Goal: Transaction & Acquisition: Purchase product/service

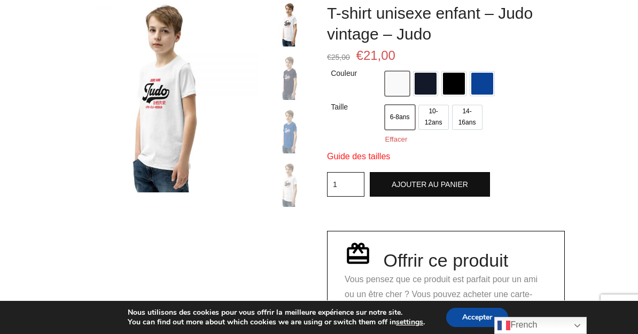
scroll to position [60, 0]
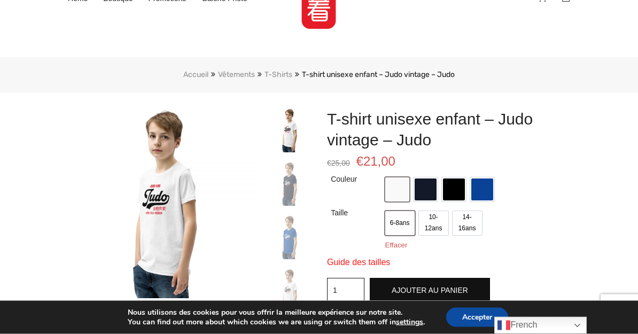
click at [176, 240] on img at bounding box center [163, 204] width 190 height 190
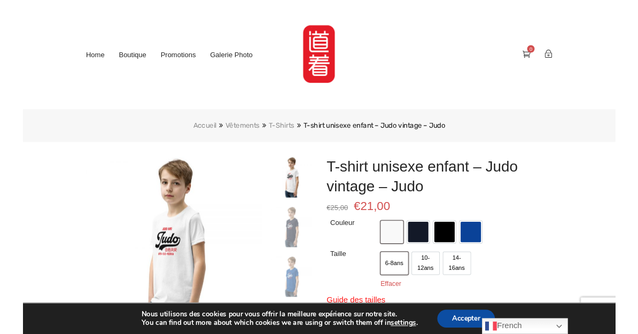
scroll to position [60, 0]
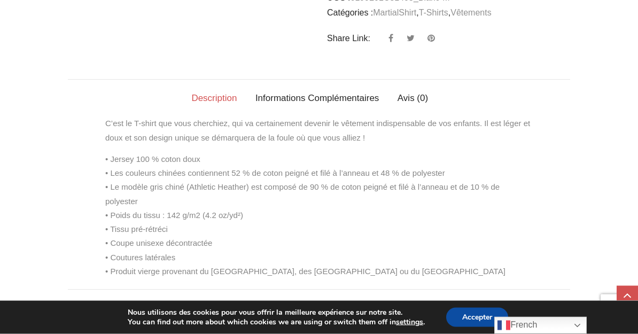
scroll to position [562, 0]
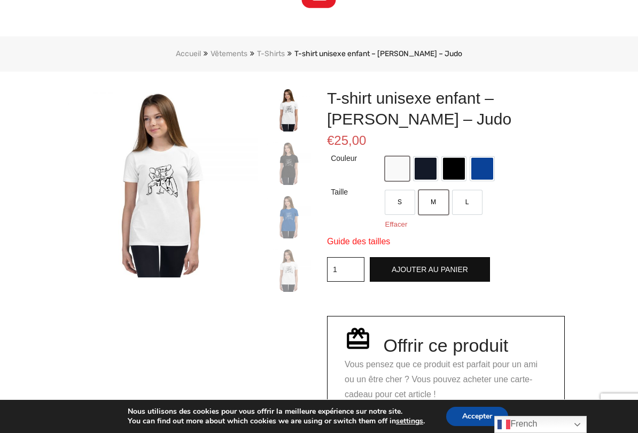
scroll to position [81, 0]
click at [564, 292] on form "Couleur Choisir une option Blanc Marine Noir True Royal Taille Choisir une opti…" at bounding box center [446, 309] width 238 height 315
click at [342, 194] on label "Taille" at bounding box center [341, 192] width 20 height 13
click at [0, 0] on select "Choisir une option S M L" at bounding box center [0, 0] width 0 height 0
click at [405, 226] on link "Effacer" at bounding box center [396, 225] width 22 height 8
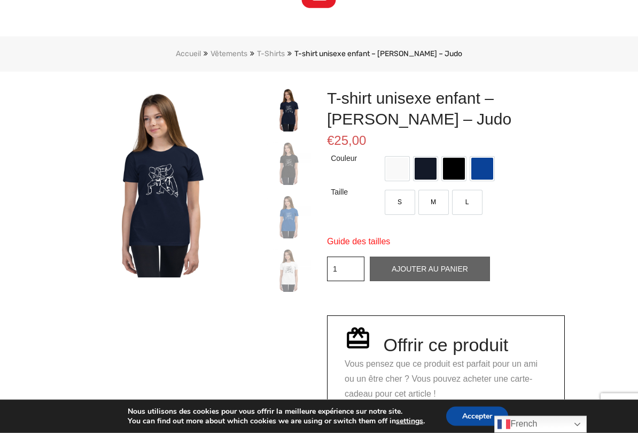
scroll to position [81, 0]
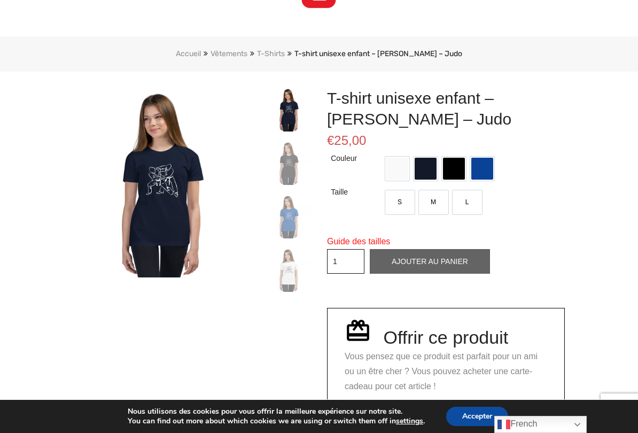
click at [401, 169] on span at bounding box center [397, 169] width 22 height 22
click at [435, 200] on span "M" at bounding box center [433, 202] width 11 height 11
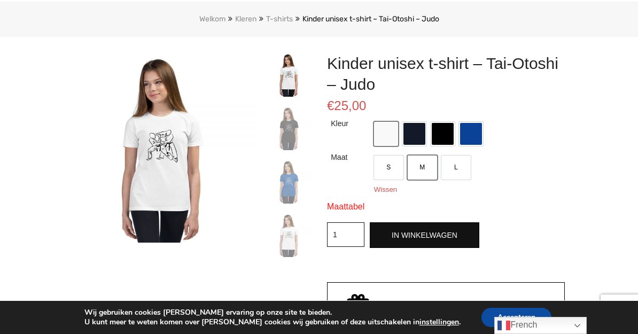
scroll to position [109, 0]
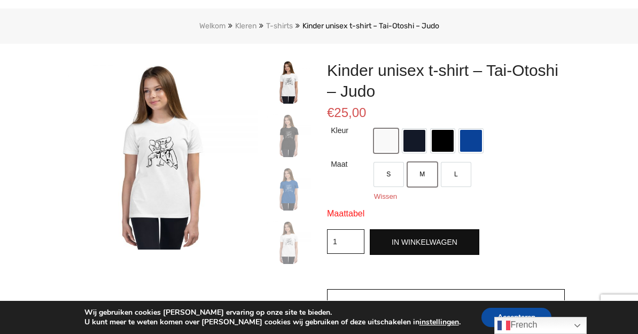
click at [353, 213] on font "Maattabel" at bounding box center [345, 213] width 37 height 9
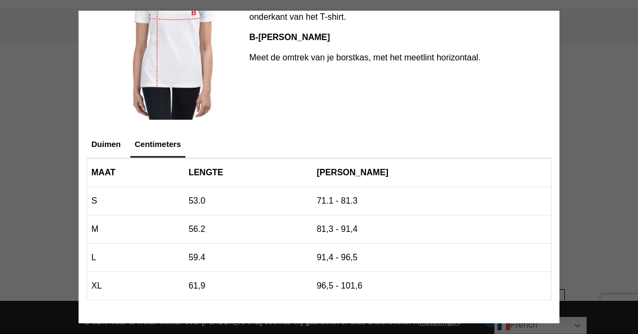
scroll to position [204, 0]
click at [198, 17] on img at bounding box center [168, 41] width 158 height 158
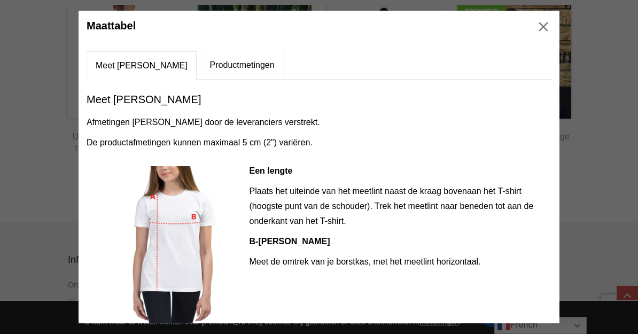
scroll to position [0, 0]
click at [544, 31] on img at bounding box center [543, 27] width 16 height 16
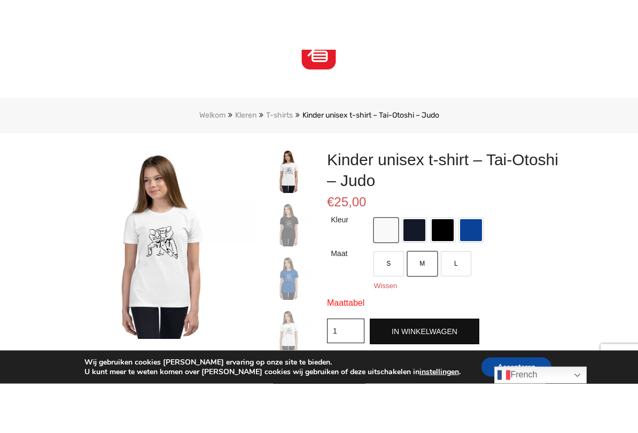
scroll to position [69, 0]
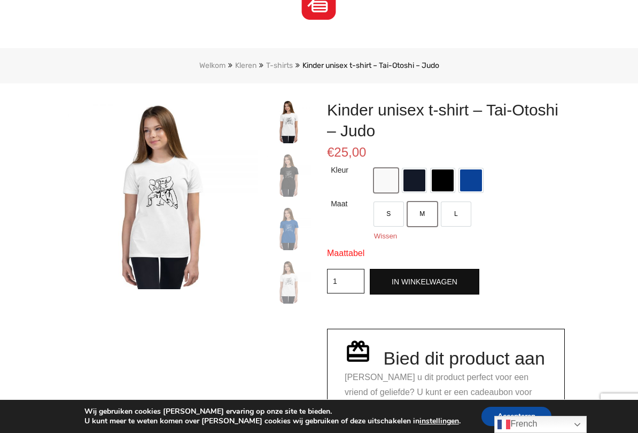
click at [439, 280] on font "In winkelwagen" at bounding box center [424, 281] width 66 height 9
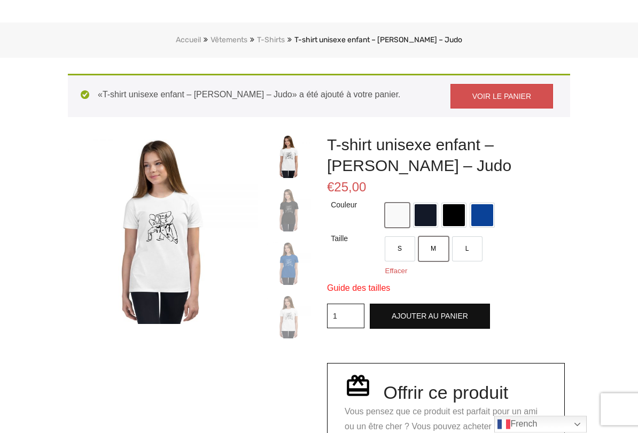
scroll to position [95, 0]
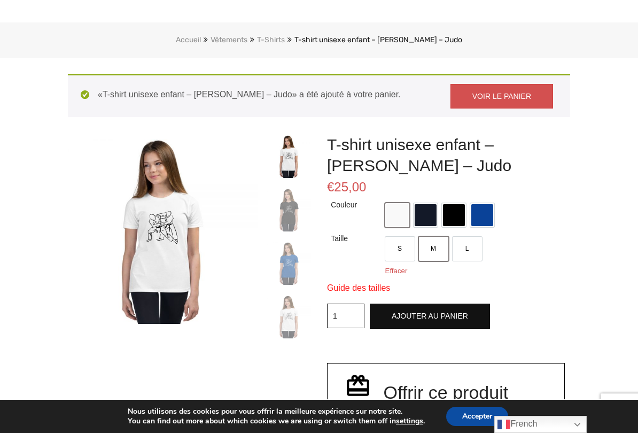
click at [402, 217] on span at bounding box center [397, 215] width 22 height 22
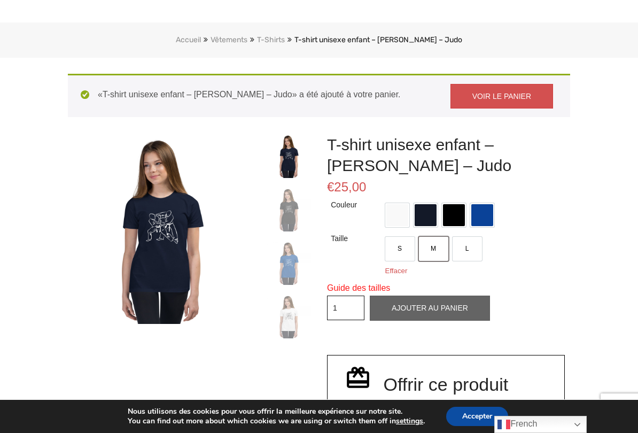
click at [475, 248] on li "L" at bounding box center [466, 249] width 29 height 24
click at [401, 254] on li "S" at bounding box center [399, 249] width 29 height 24
click at [400, 221] on span at bounding box center [397, 215] width 22 height 22
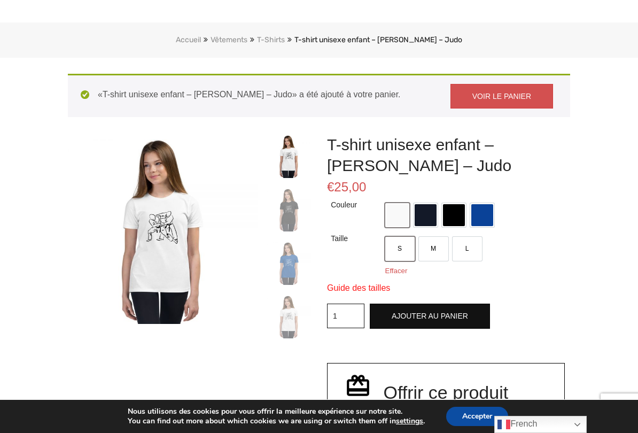
click at [438, 248] on span "M" at bounding box center [433, 248] width 11 height 11
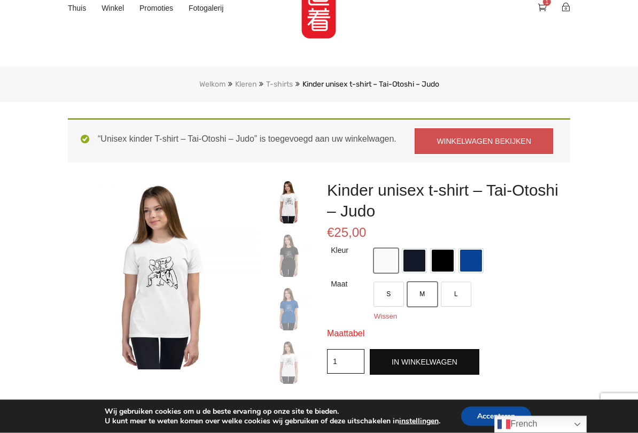
scroll to position [59, 0]
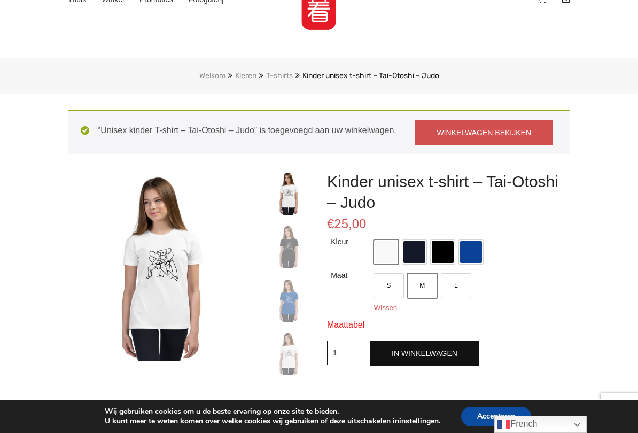
click at [465, 287] on li "L" at bounding box center [455, 285] width 29 height 24
click at [435, 357] on font "In winkelwagen" at bounding box center [424, 353] width 66 height 9
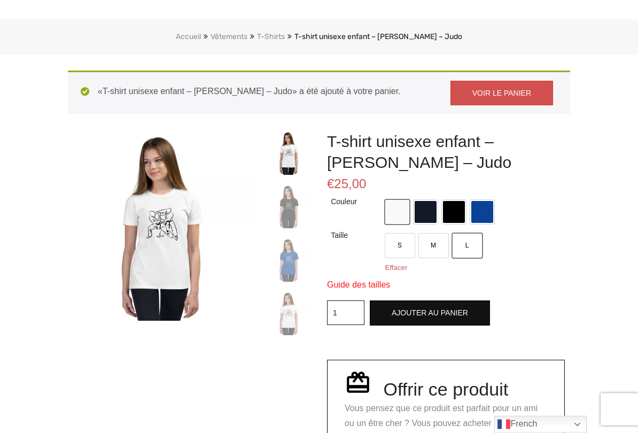
scroll to position [129, 0]
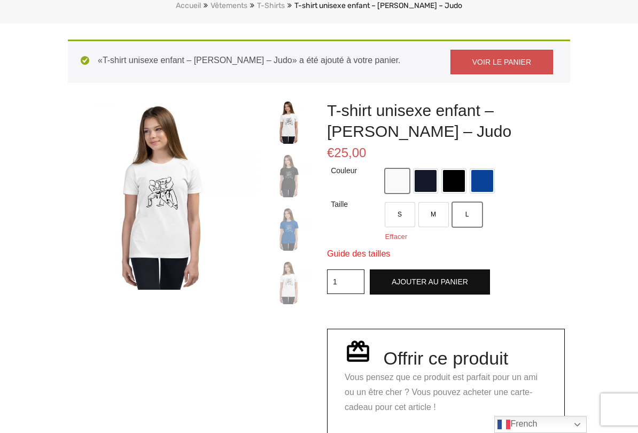
click at [294, 294] on img at bounding box center [289, 282] width 44 height 44
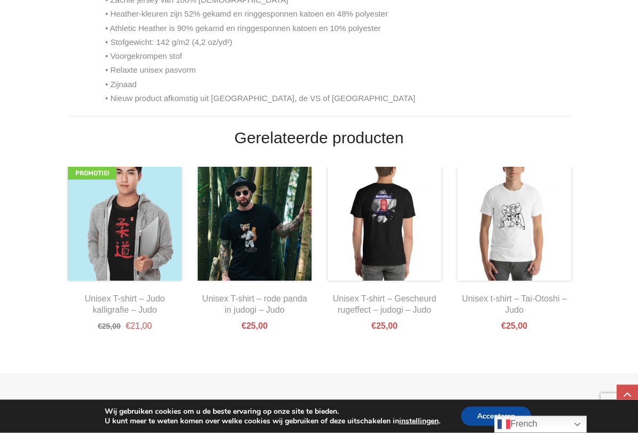
scroll to position [799, 0]
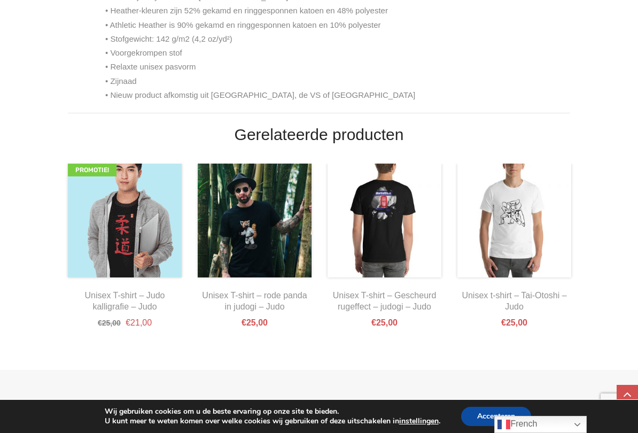
click at [473, 333] on button "Accepteren" at bounding box center [496, 415] width 70 height 19
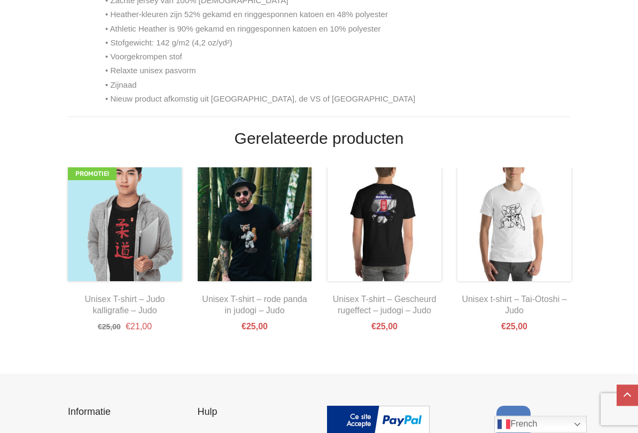
scroll to position [795, 0]
click at [142, 295] on font "Unisex T-shirt – Judo kalligrafie – Judo" at bounding box center [125, 304] width 80 height 20
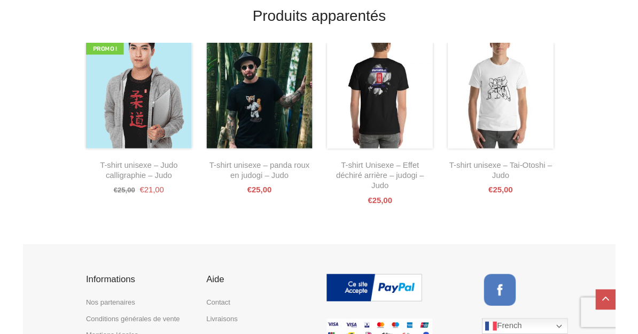
scroll to position [876, 0]
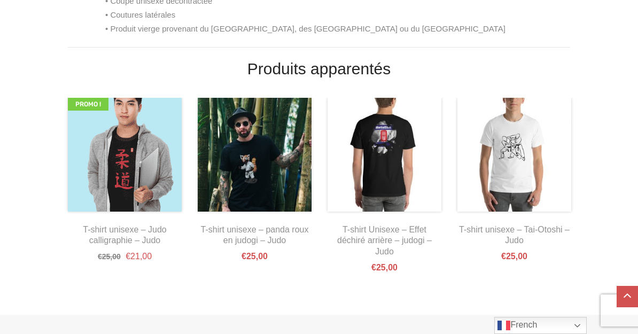
click at [271, 240] on link "T-shirt unisexe – panda roux en judogi – Judo" at bounding box center [255, 235] width 108 height 20
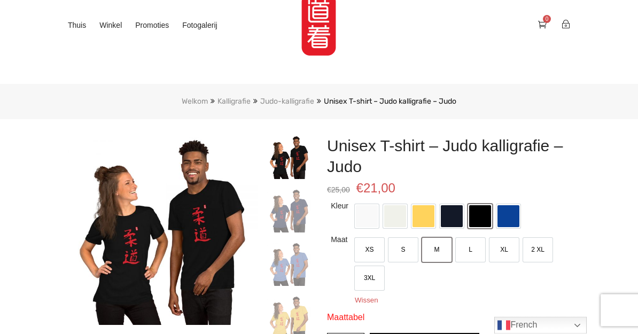
scroll to position [18, 0]
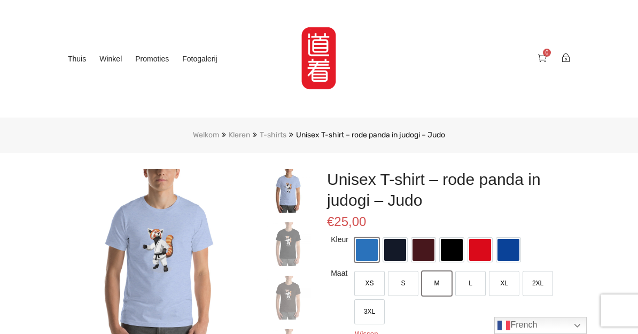
click at [111, 58] on font "Winkel" at bounding box center [110, 58] width 22 height 9
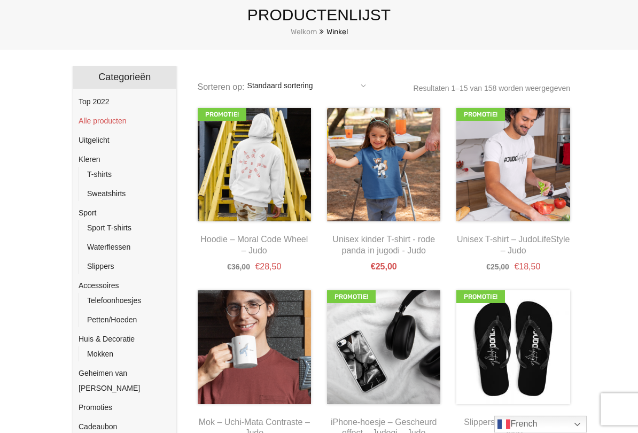
scroll to position [124, 0]
click at [101, 171] on font "T-shirts" at bounding box center [99, 174] width 25 height 9
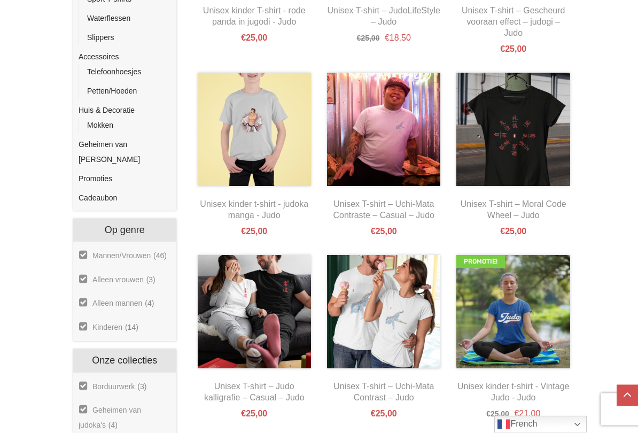
scroll to position [352, 0]
click at [118, 323] on font "Kinderen" at bounding box center [107, 327] width 30 height 9
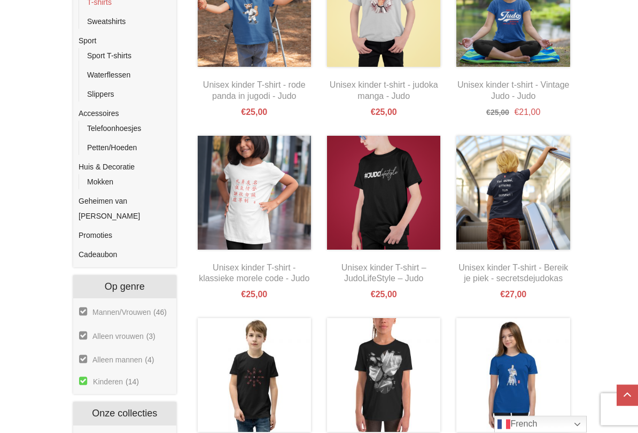
scroll to position [296, 0]
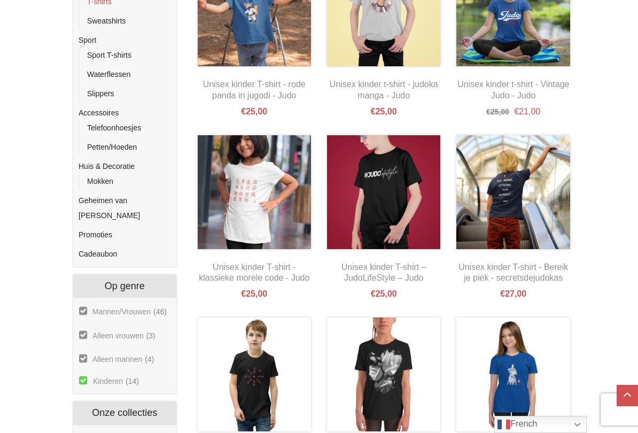
click at [292, 188] on div "Keuze uit opties Bied dit product aan" at bounding box center [254, 229] width 113 height 82
click at [247, 196] on link "[PERSON_NAME] uit opties" at bounding box center [232, 214] width 50 height 37
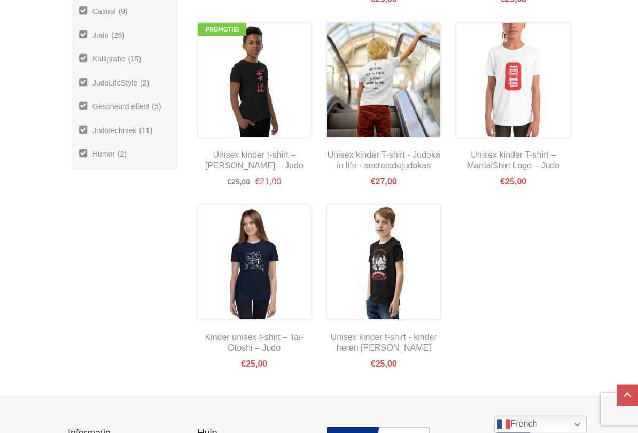
scroll to position [784, 0]
click at [253, 127] on font "Bied dit product aan" at bounding box center [254, 136] width 66 height 18
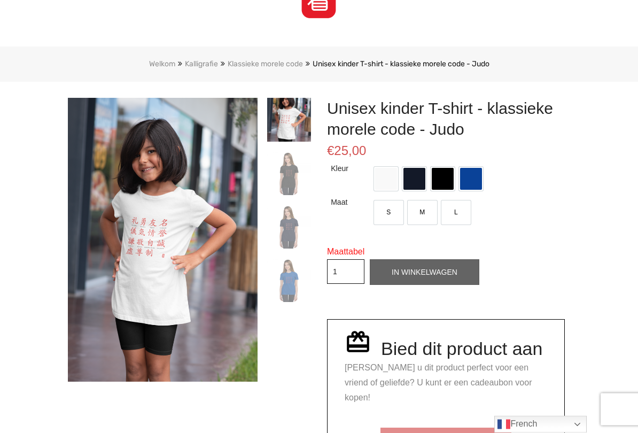
scroll to position [71, 0]
click at [418, 214] on span "M" at bounding box center [422, 212] width 11 height 11
click at [435, 276] on div "Aantal Unisex Kinder T-shirts - Klassieke Morele Code - Judo 1 In winkelwagen" at bounding box center [446, 272] width 238 height 26
click at [436, 267] on div "Aantal Unisex Kinder T-shirts - Klassieke Morele Code - Judo 1 In winkelwagen" at bounding box center [446, 272] width 238 height 26
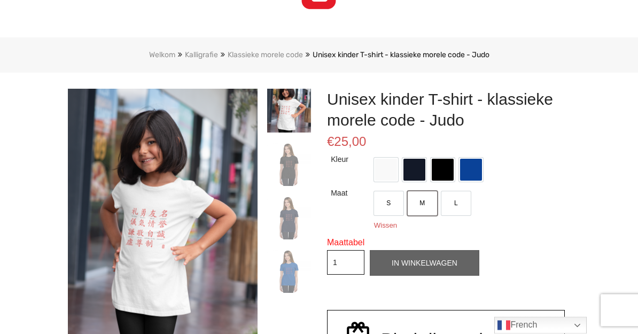
scroll to position [78, 0]
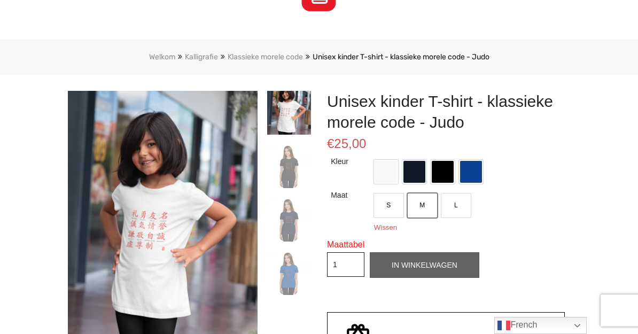
click at [428, 210] on li "M" at bounding box center [422, 205] width 29 height 24
click at [409, 256] on div "Aantal Unisex Kinder T-shirts - Klassieke Morele Code - Judo 1 In winkelwagen" at bounding box center [446, 265] width 238 height 26
click at [408, 256] on div "Aantal Unisex Kinder T-shirts - Klassieke Morele Code - Judo 1 In winkelwagen" at bounding box center [446, 265] width 238 height 26
click at [460, 200] on span "L" at bounding box center [455, 205] width 9 height 11
click at [397, 208] on li "S" at bounding box center [388, 205] width 29 height 24
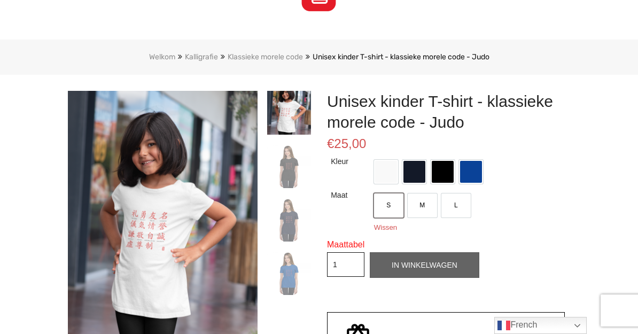
click at [426, 209] on span "M" at bounding box center [422, 205] width 11 height 11
click at [418, 260] on div "Aantal Unisex Kinder T-shirts - Klassieke Morele Code - Judo 1 In winkelwagen" at bounding box center [446, 265] width 238 height 26
click at [425, 265] on div "Aantal Unisex Kinder T-shirts - Klassieke Morele Code - Judo 1 In winkelwagen" at bounding box center [446, 265] width 238 height 26
click at [424, 264] on div "Aantal Unisex Kinder T-shirts - Klassieke Morele Code - Judo 1 In winkelwagen" at bounding box center [446, 265] width 238 height 26
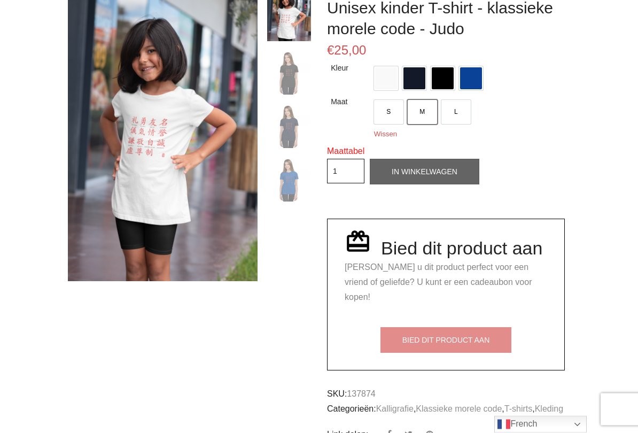
scroll to position [171, 0]
click at [385, 137] on font "Wissen" at bounding box center [385, 134] width 23 height 8
click at [411, 75] on span at bounding box center [414, 78] width 22 height 22
click at [425, 112] on font "M" at bounding box center [421, 111] width 5 height 7
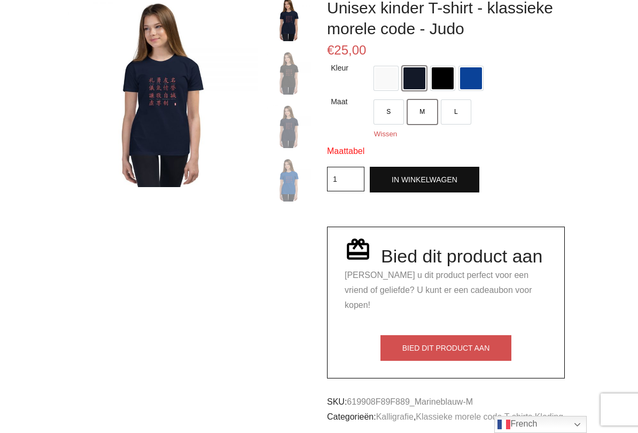
click at [381, 82] on span at bounding box center [386, 78] width 22 height 22
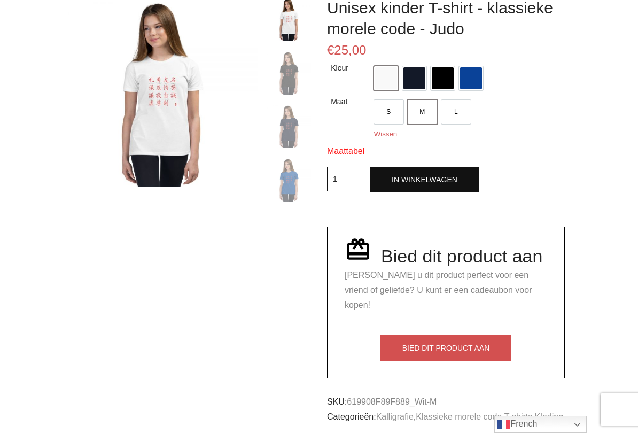
click at [430, 179] on font "In winkelwagen" at bounding box center [424, 179] width 66 height 9
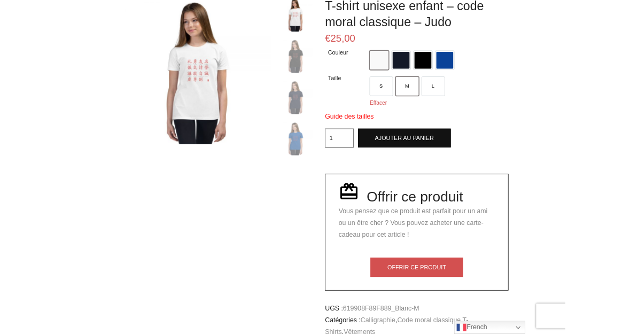
scroll to position [227, 0]
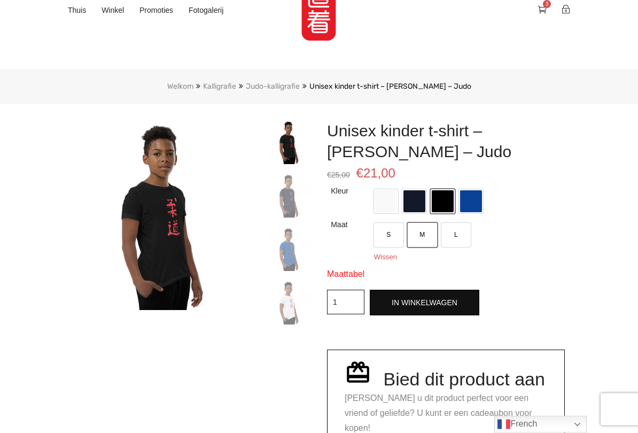
scroll to position [69, 0]
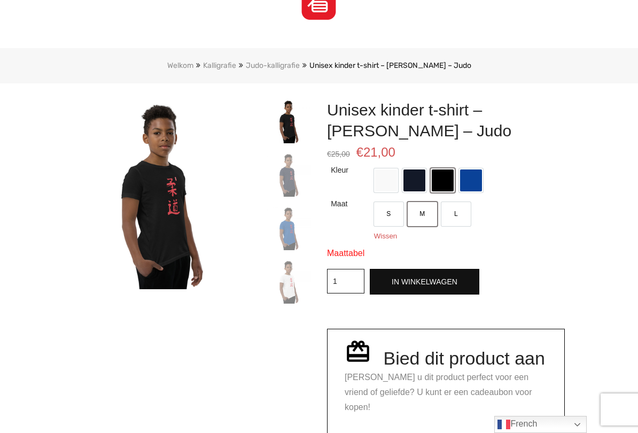
click at [290, 287] on img at bounding box center [289, 282] width 44 height 44
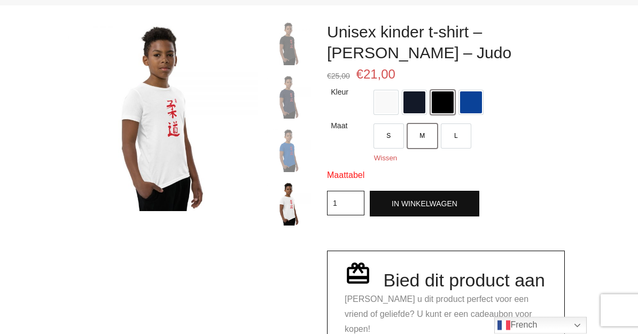
scroll to position [108, 0]
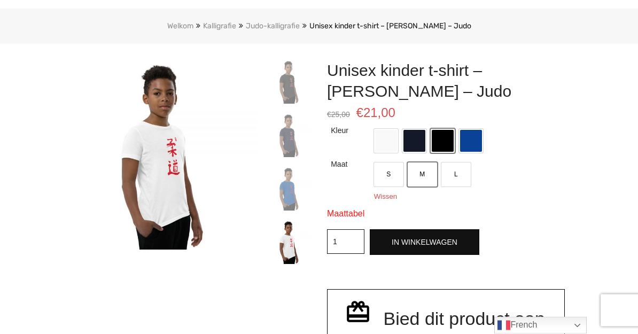
click at [428, 241] on font "In winkelwagen" at bounding box center [424, 242] width 66 height 9
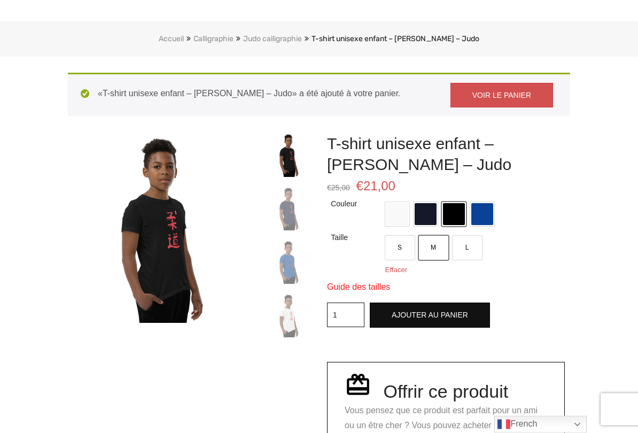
scroll to position [96, 0]
click at [468, 251] on span "L" at bounding box center [467, 247] width 9 height 11
click at [399, 215] on span at bounding box center [397, 214] width 22 height 22
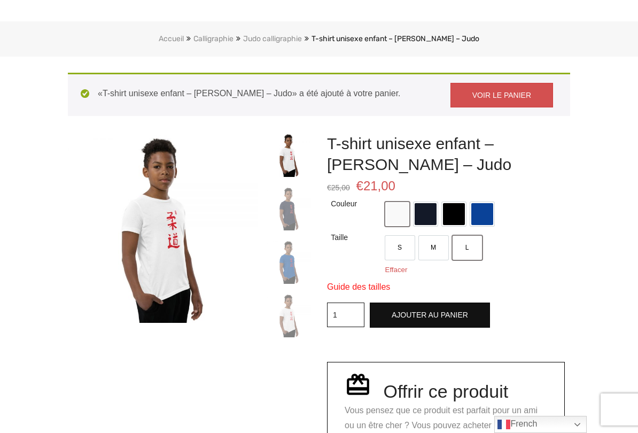
click at [442, 319] on button "Ajouter au panier" at bounding box center [430, 314] width 120 height 25
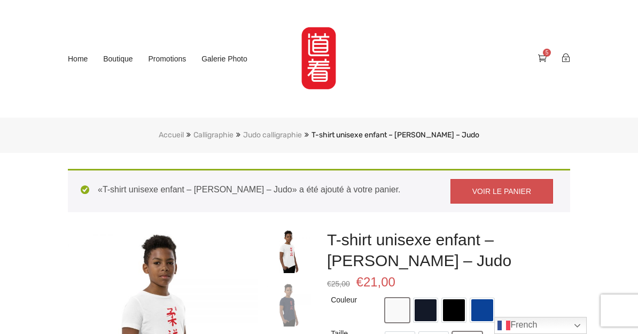
click at [559, 49] on div "Connexion S’enregistrer 5" at bounding box center [470, 59] width 216 height 80
click at [543, 55] on span "5" at bounding box center [547, 53] width 8 height 8
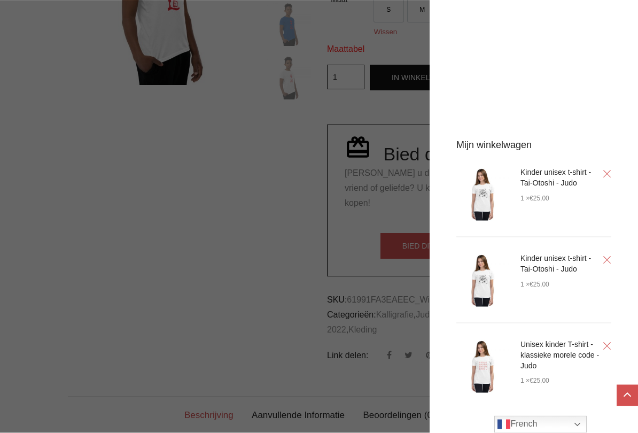
scroll to position [352, 0]
click at [560, 82] on div "Mijn winkelwagen Kinder unisex t-shirt - Tai-Otoshi - Judo 1 × € 25,00 Kinder u…" at bounding box center [533, 216] width 208 height 433
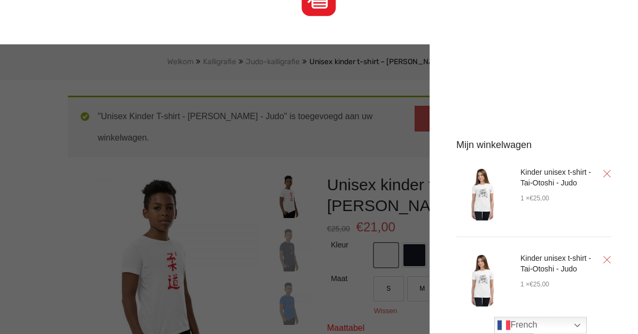
scroll to position [0, 0]
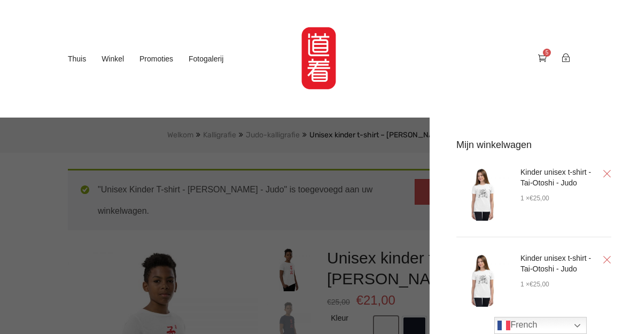
click at [539, 58] on icon at bounding box center [542, 57] width 9 height 9
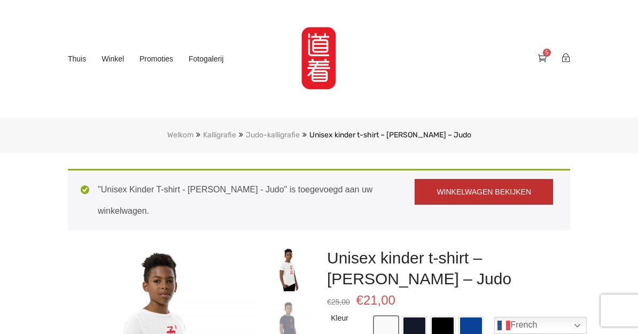
click at [501, 199] on link "Winkelwagen bekijken" at bounding box center [483, 192] width 138 height 26
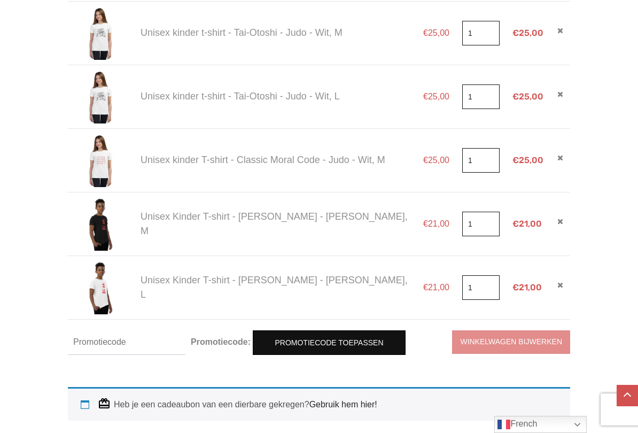
scroll to position [217, 0]
click at [553, 228] on td at bounding box center [560, 224] width 20 height 64
click at [558, 223] on icon "Verwijder dit item" at bounding box center [560, 221] width 6 height 7
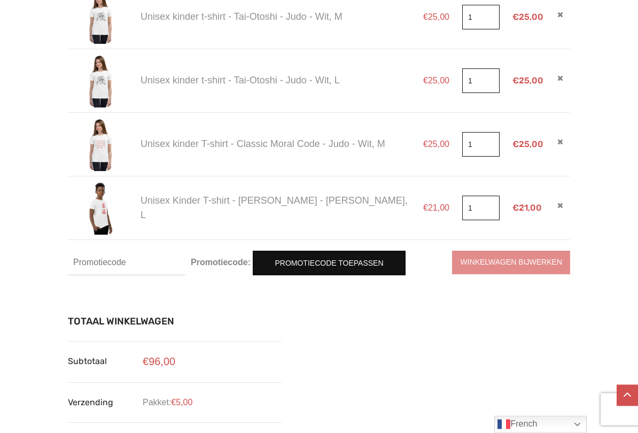
scroll to position [343, 0]
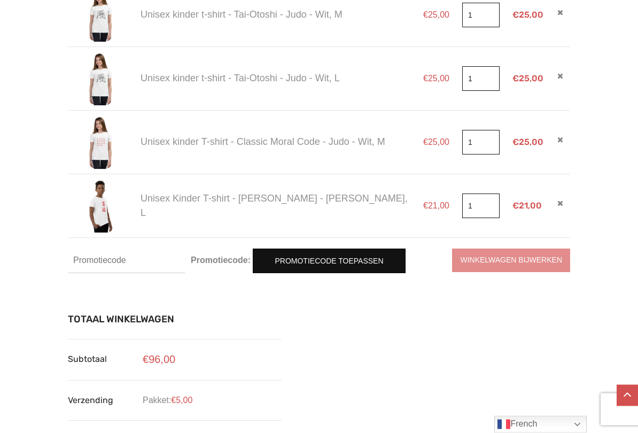
click at [500, 263] on font "Winkelwagen bijwerken" at bounding box center [511, 259] width 118 height 9
click at [513, 264] on td "Promotiecode: Promotiecode toepassen Winkelwagen bijwerken" at bounding box center [319, 261] width 502 height 46
click at [514, 264] on td "Promotiecode: Promotiecode toepassen Winkelwagen bijwerken" at bounding box center [319, 261] width 502 height 46
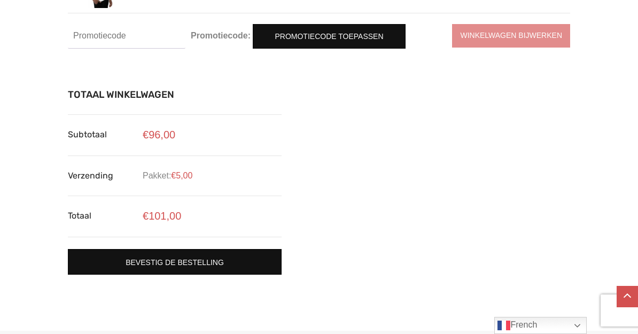
scroll to position [626, 0]
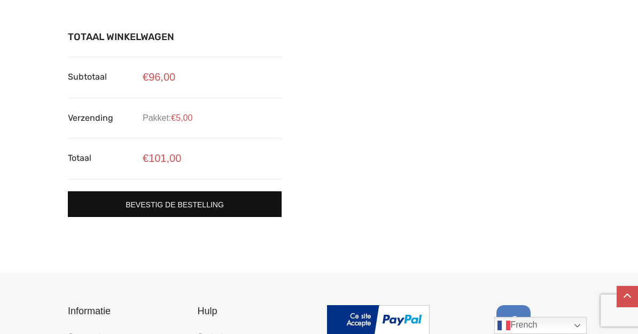
click at [211, 203] on font "Bevestig de bestelling" at bounding box center [175, 204] width 98 height 9
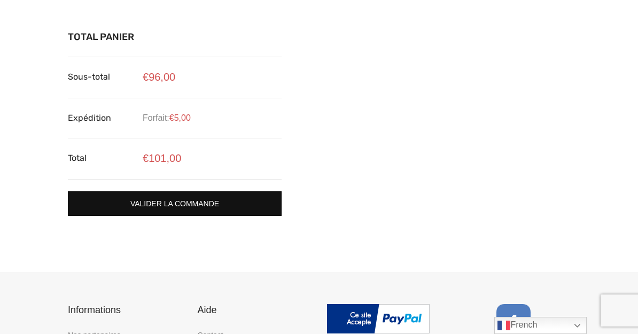
scroll to position [625, 0]
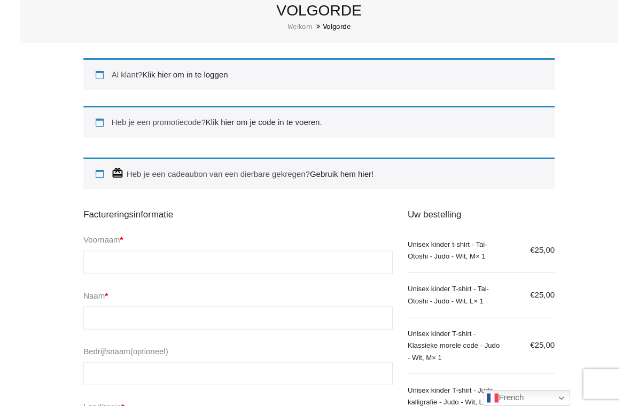
scroll to position [128, 0]
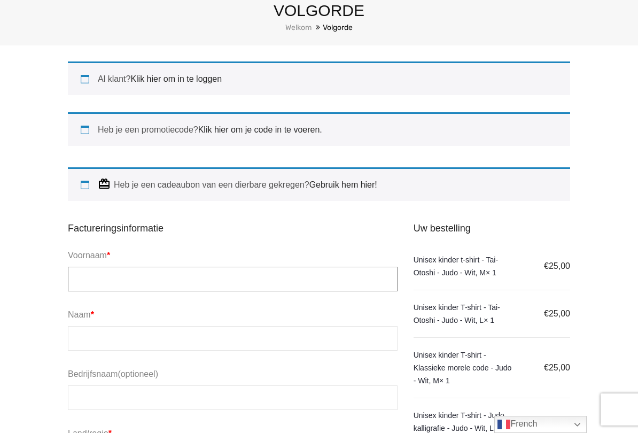
click at [120, 273] on input "Voornaam *" at bounding box center [233, 279] width 330 height 25
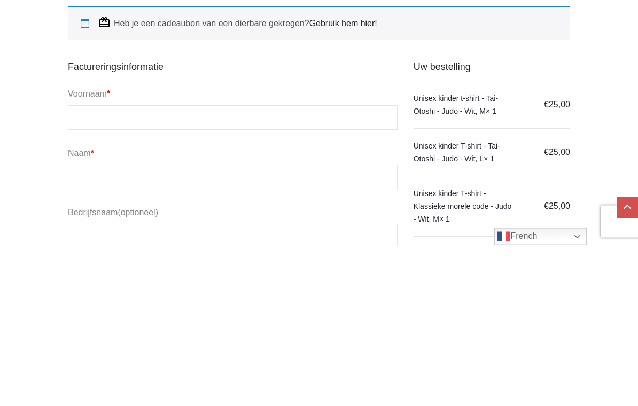
type input "[PERSON_NAME]"
type input "Vanderlinden"
select select "BE"
type input "[STREET_ADDRESS]"
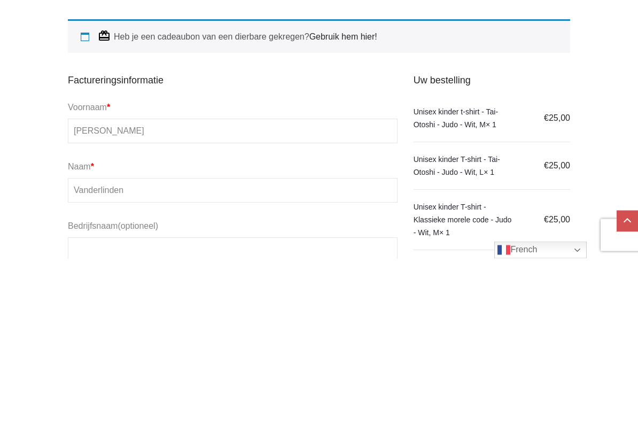
scroll to position [289, 0]
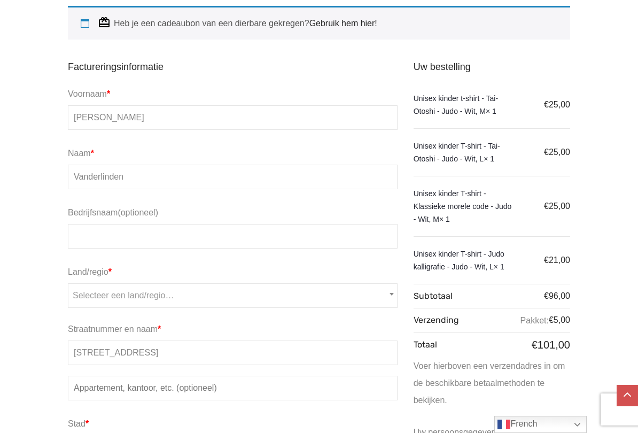
type input "Berlare"
select select "BE"
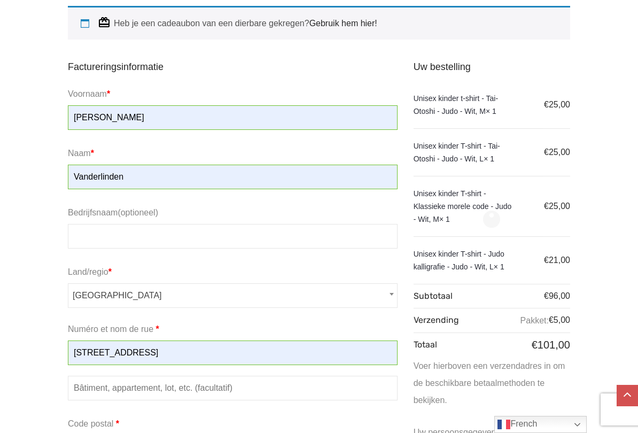
type input "9290"
type input "[PHONE_NUMBER]"
type input "[EMAIL_ADDRESS][DOMAIN_NAME]"
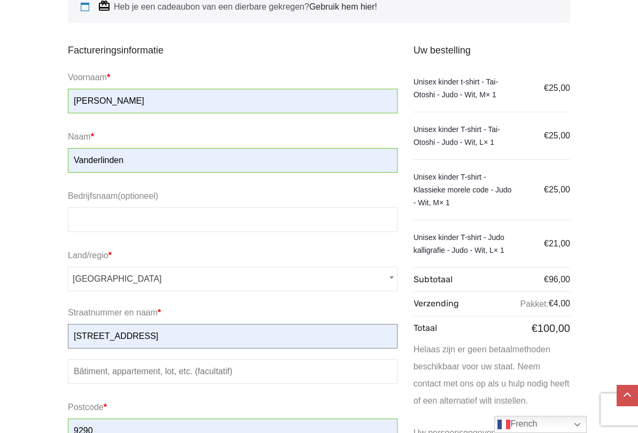
click at [160, 335] on input "[STREET_ADDRESS]" at bounding box center [233, 336] width 330 height 25
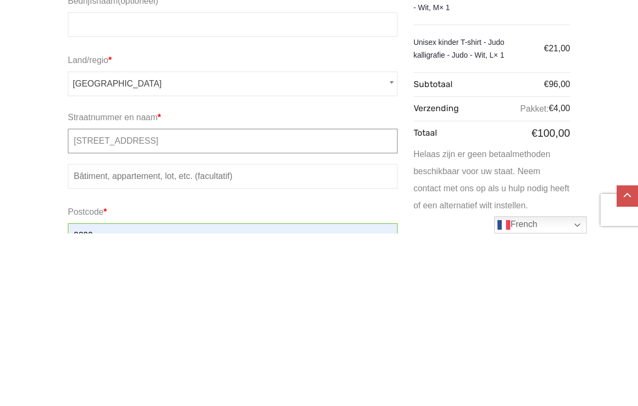
scroll to position [348, 0]
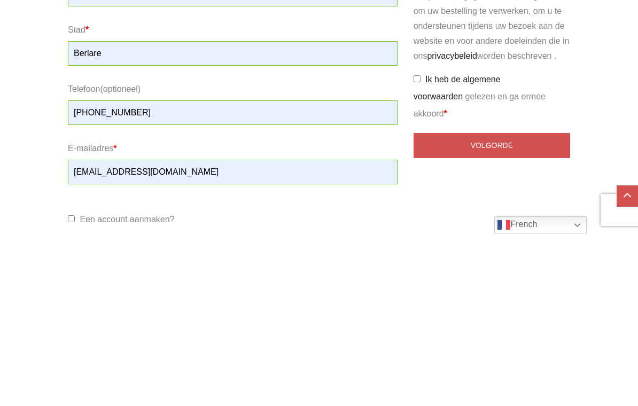
type input "[STREET_ADDRESS]"
click at [420, 248] on input "Ik heb de algemene voorwaarden gelezen en ga ermee akkoord *" at bounding box center [416, 251] width 7 height 7
checkbox input "true"
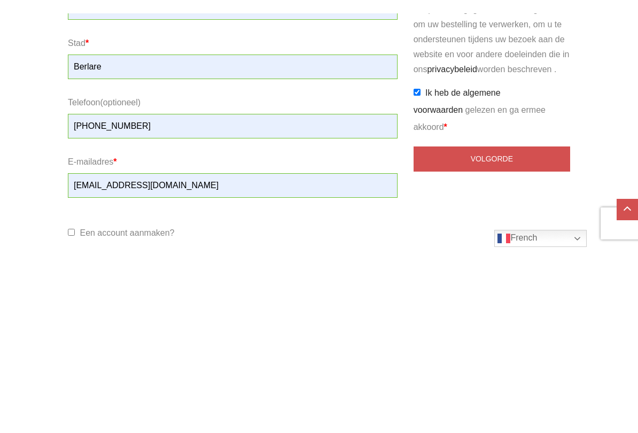
scroll to position [742, 0]
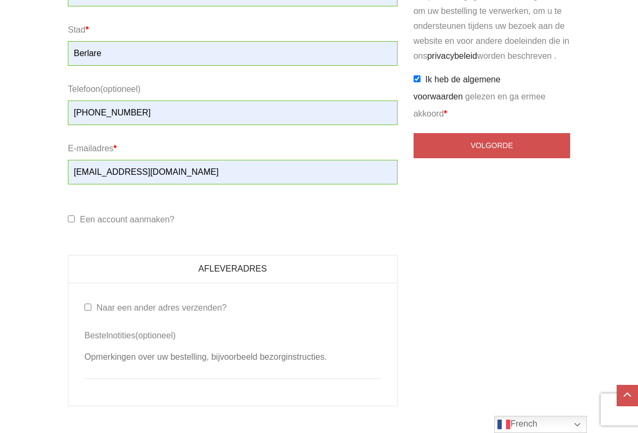
click at [499, 133] on input "Volgorde" at bounding box center [491, 145] width 156 height 25
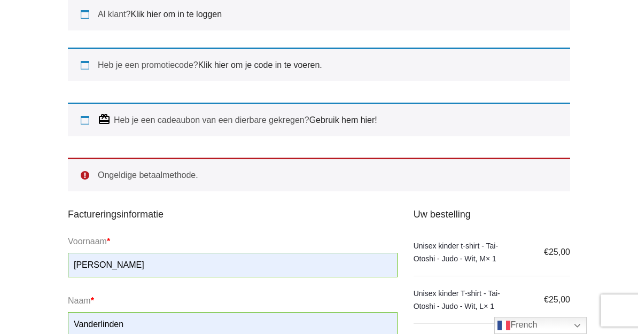
scroll to position [149, 0]
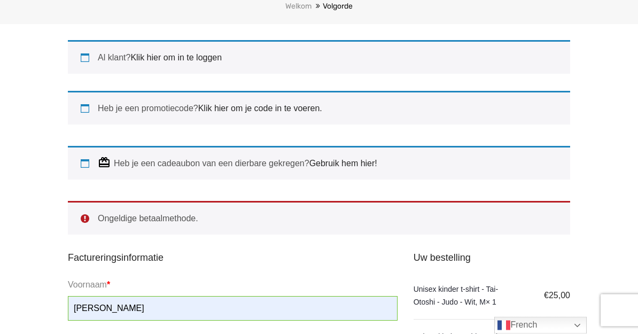
click at [140, 209] on ul "Ongeldige betaalmethode." at bounding box center [319, 218] width 502 height 34
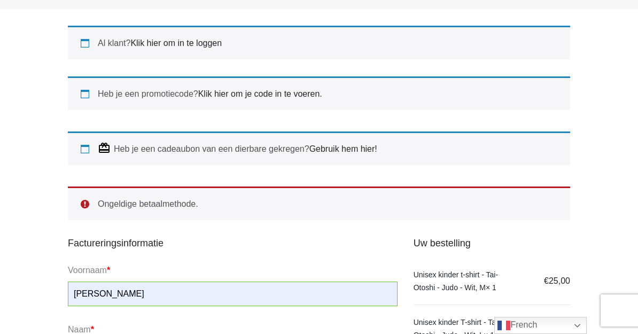
scroll to position [80, 0]
